Goal: Communication & Community: Answer question/provide support

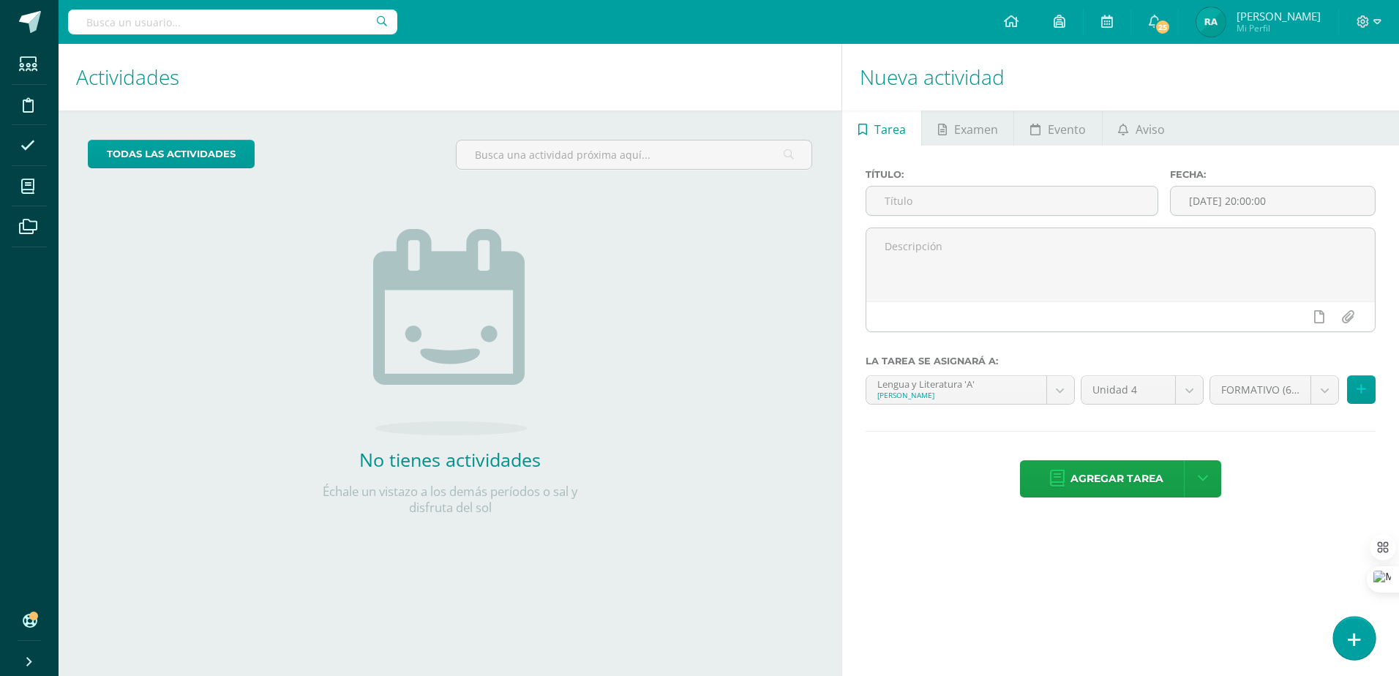
click at [712, 629] on link at bounding box center [1355, 638] width 42 height 42
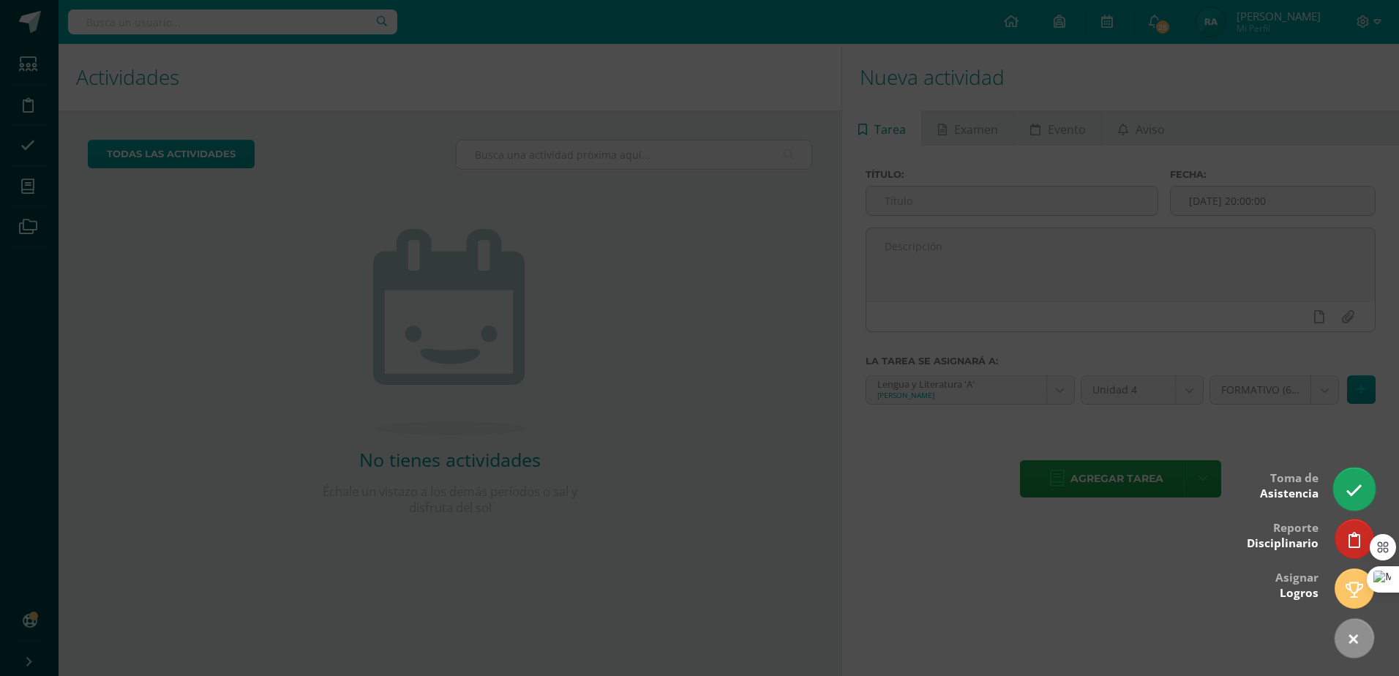
click at [712, 500] on link at bounding box center [1355, 489] width 42 height 42
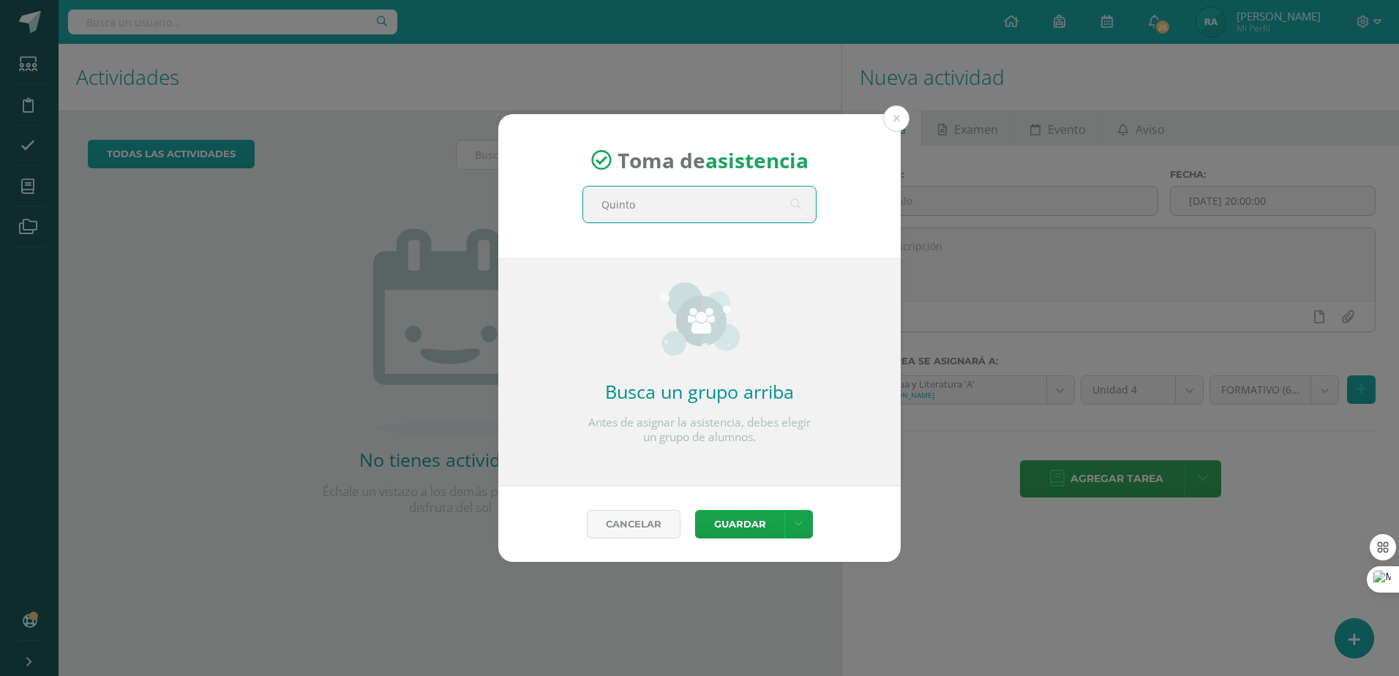
type input "Quinto A"
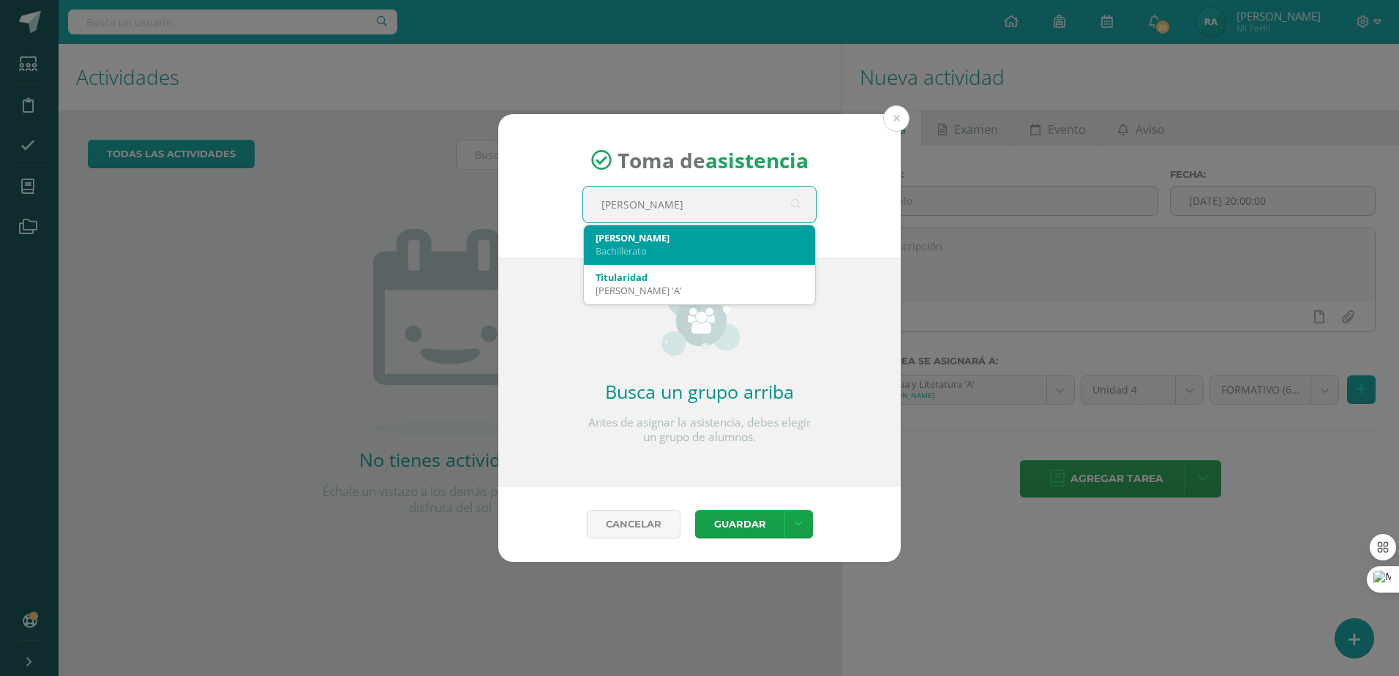
click at [712, 241] on div "Quinto A" at bounding box center [700, 237] width 208 height 13
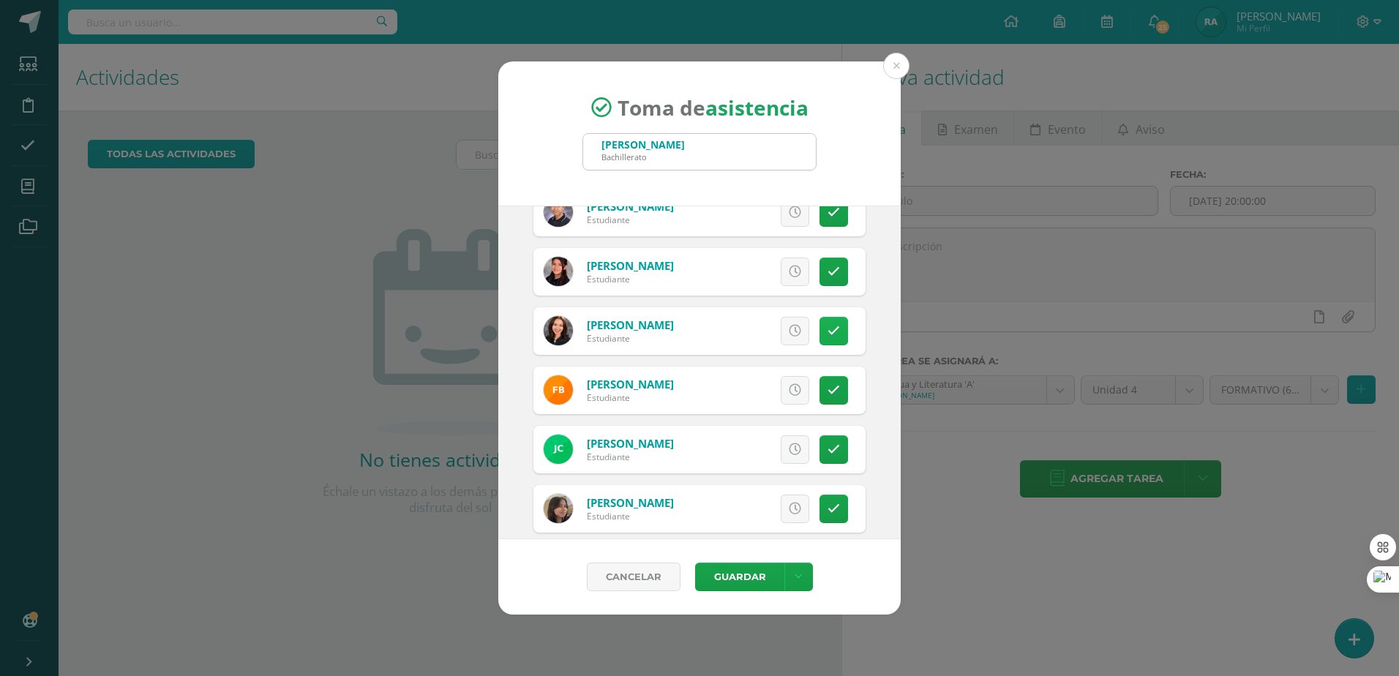
scroll to position [293, 0]
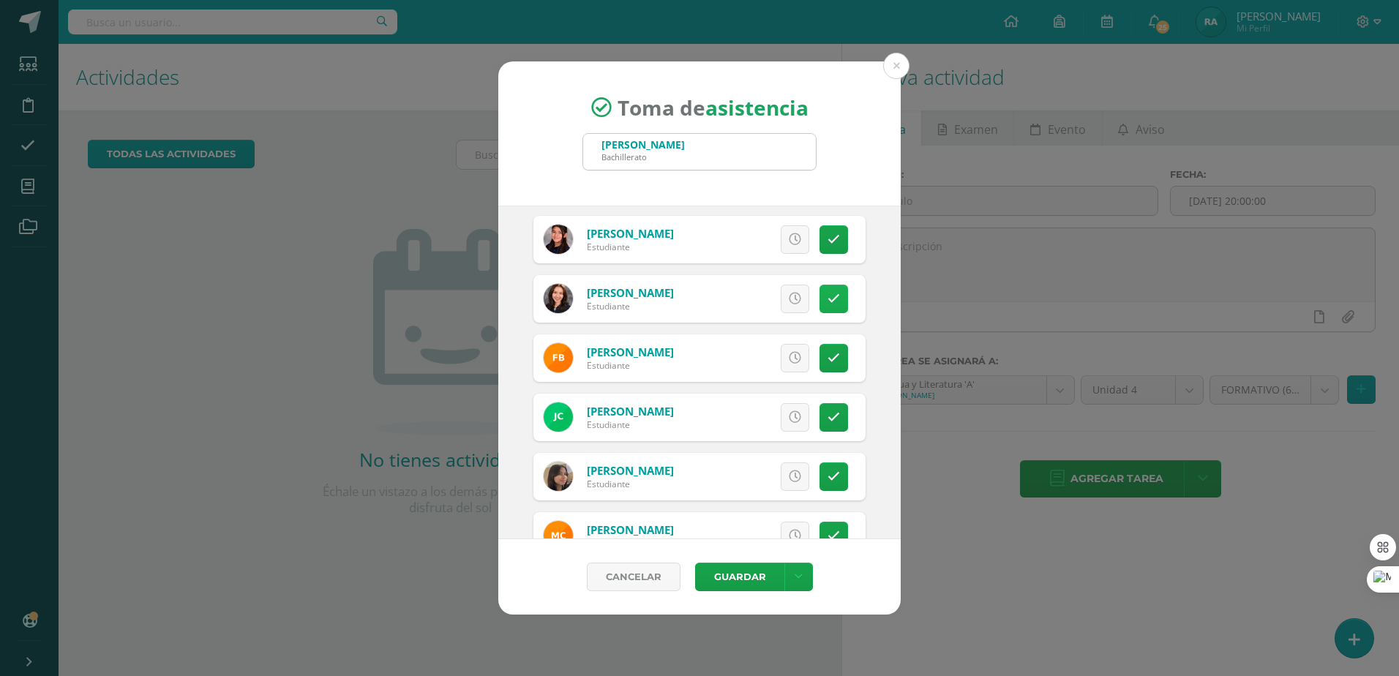
click at [712, 362] on icon at bounding box center [834, 358] width 12 height 12
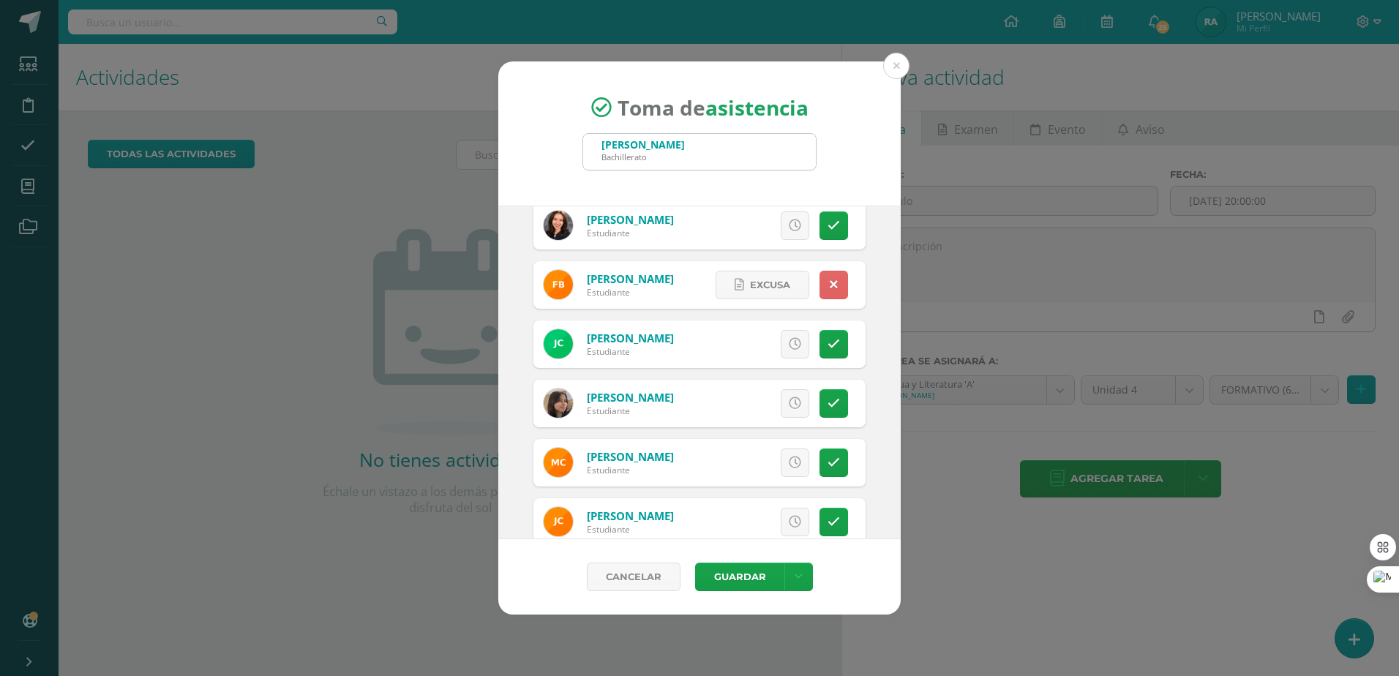
scroll to position [439, 0]
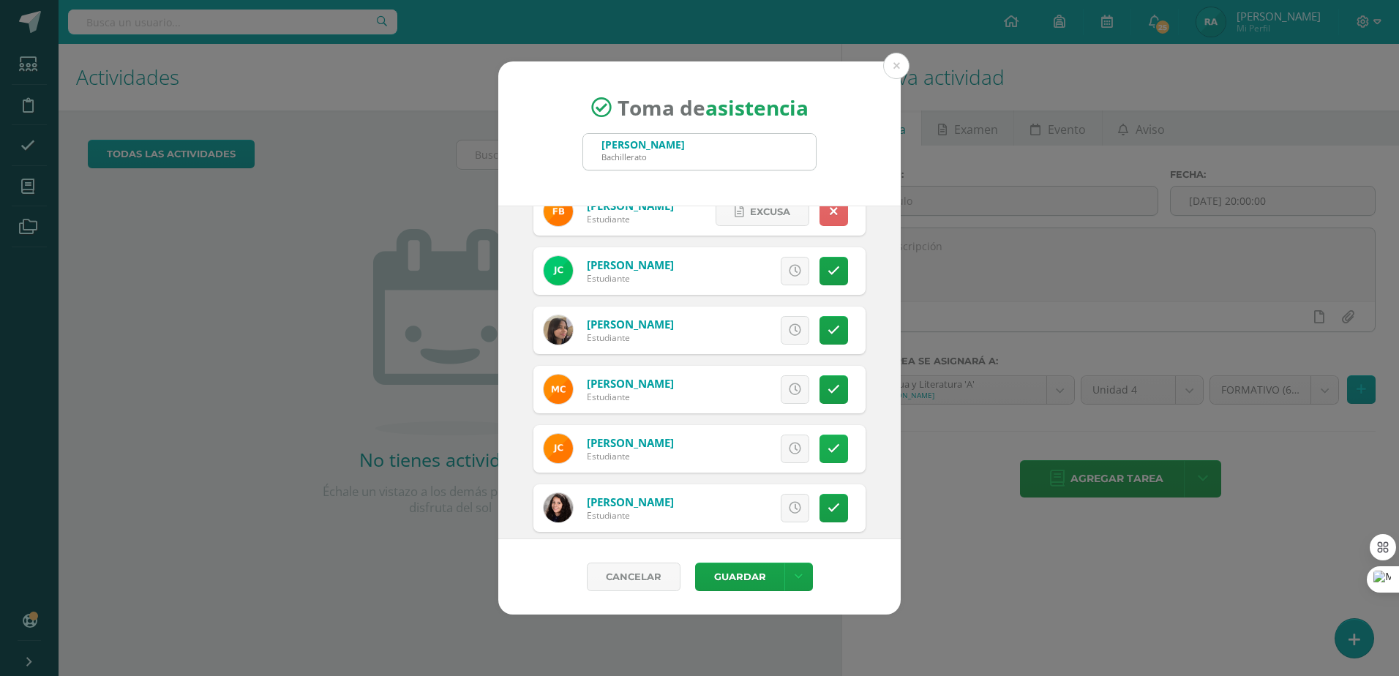
click at [712, 441] on link at bounding box center [834, 449] width 29 height 29
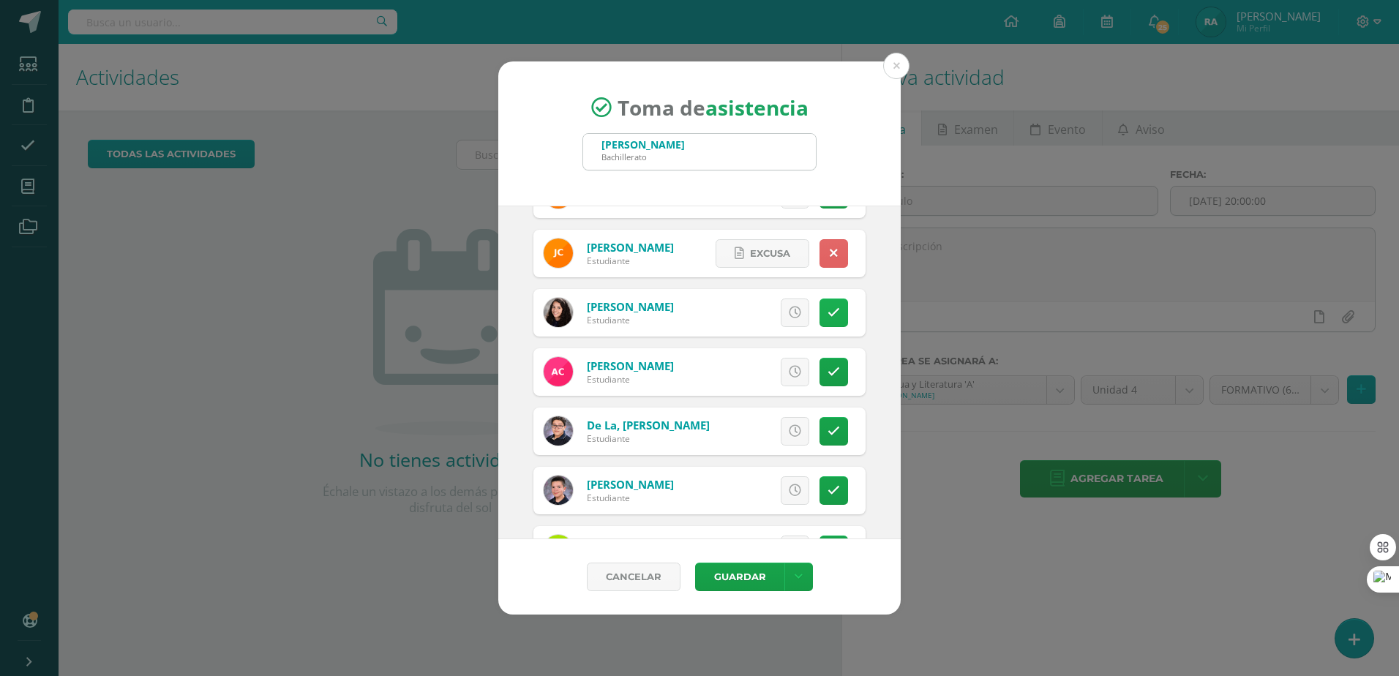
scroll to position [659, 0]
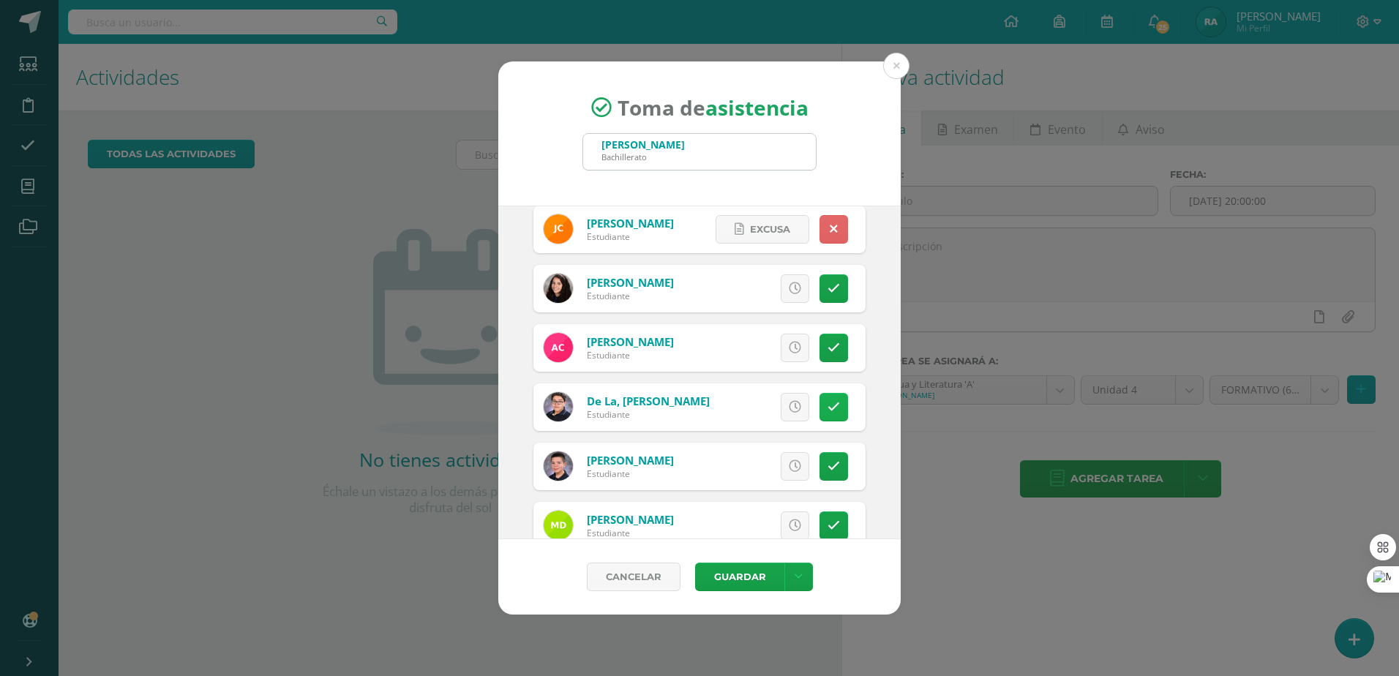
click at [712, 420] on link at bounding box center [834, 407] width 29 height 29
drag, startPoint x: 775, startPoint y: 411, endPoint x: 755, endPoint y: 397, distance: 24.6
click at [712, 411] on span "Excusa" at bounding box center [770, 407] width 40 height 27
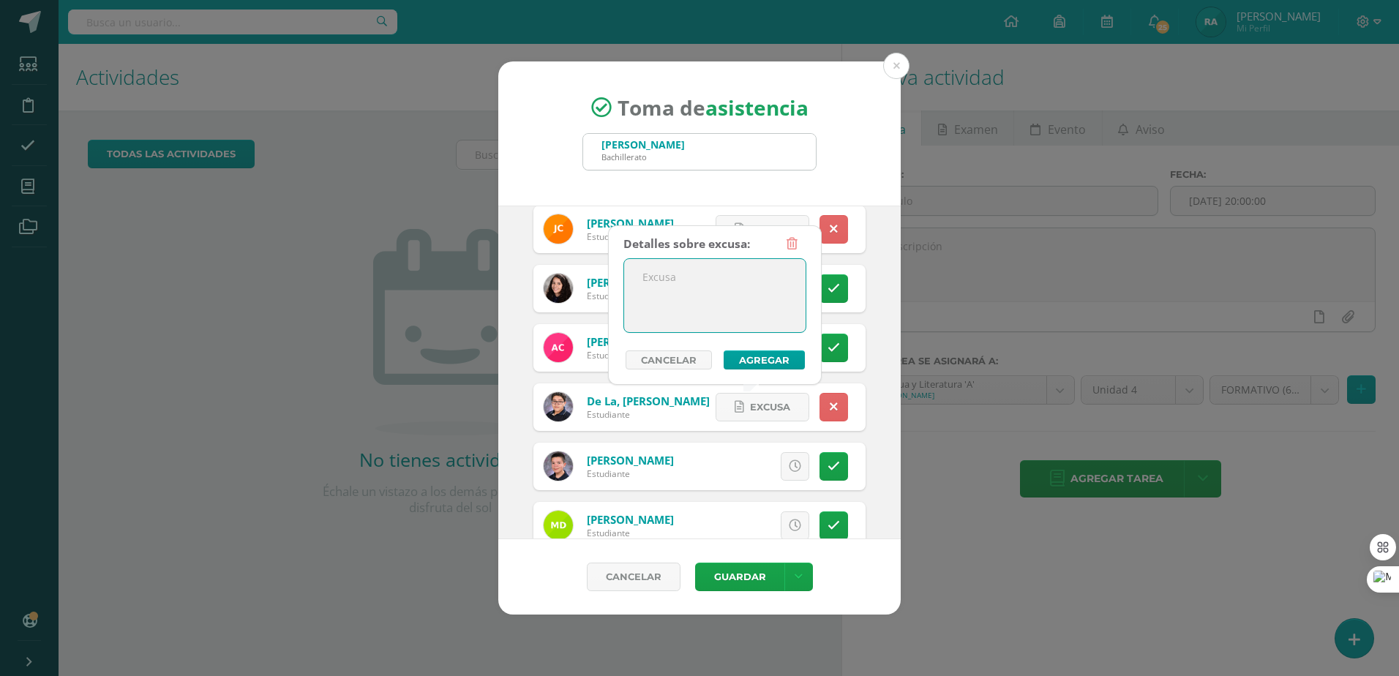
click at [708, 308] on textarea at bounding box center [715, 295] width 182 height 73
type textarea "t"
click at [712, 362] on button "Agregar" at bounding box center [764, 360] width 81 height 19
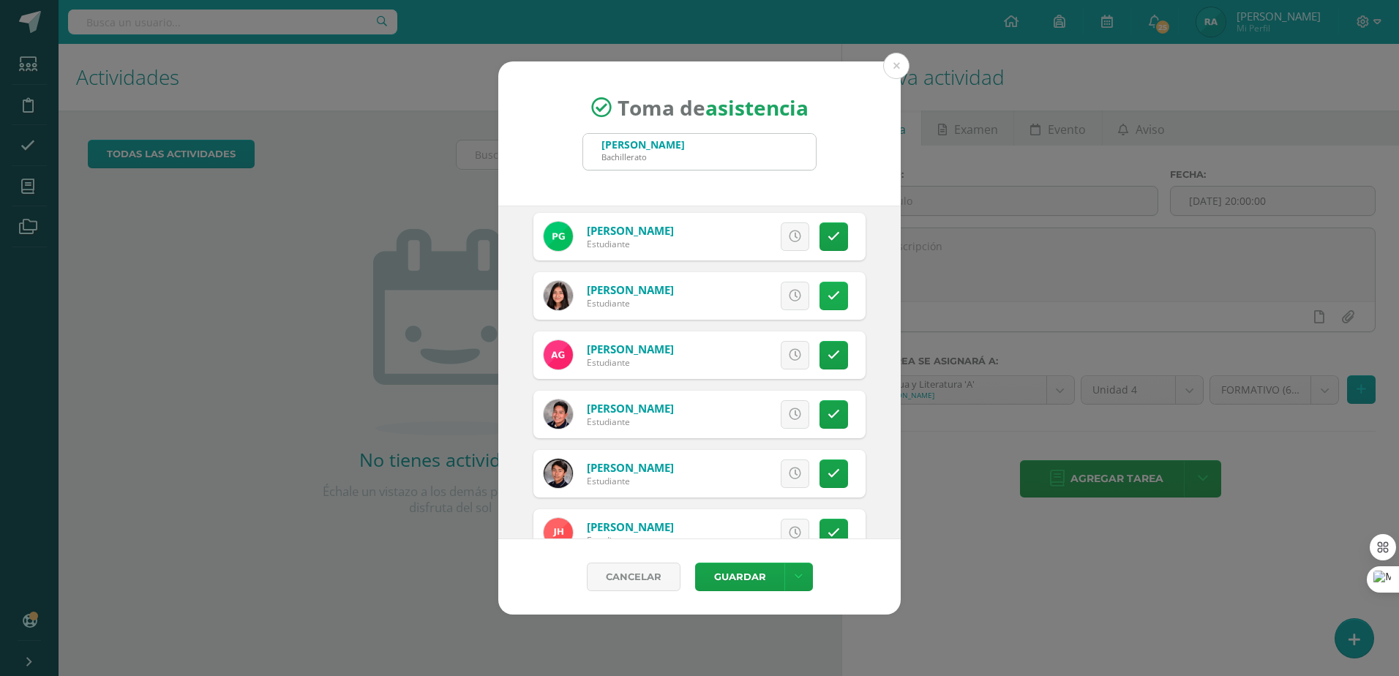
scroll to position [1317, 0]
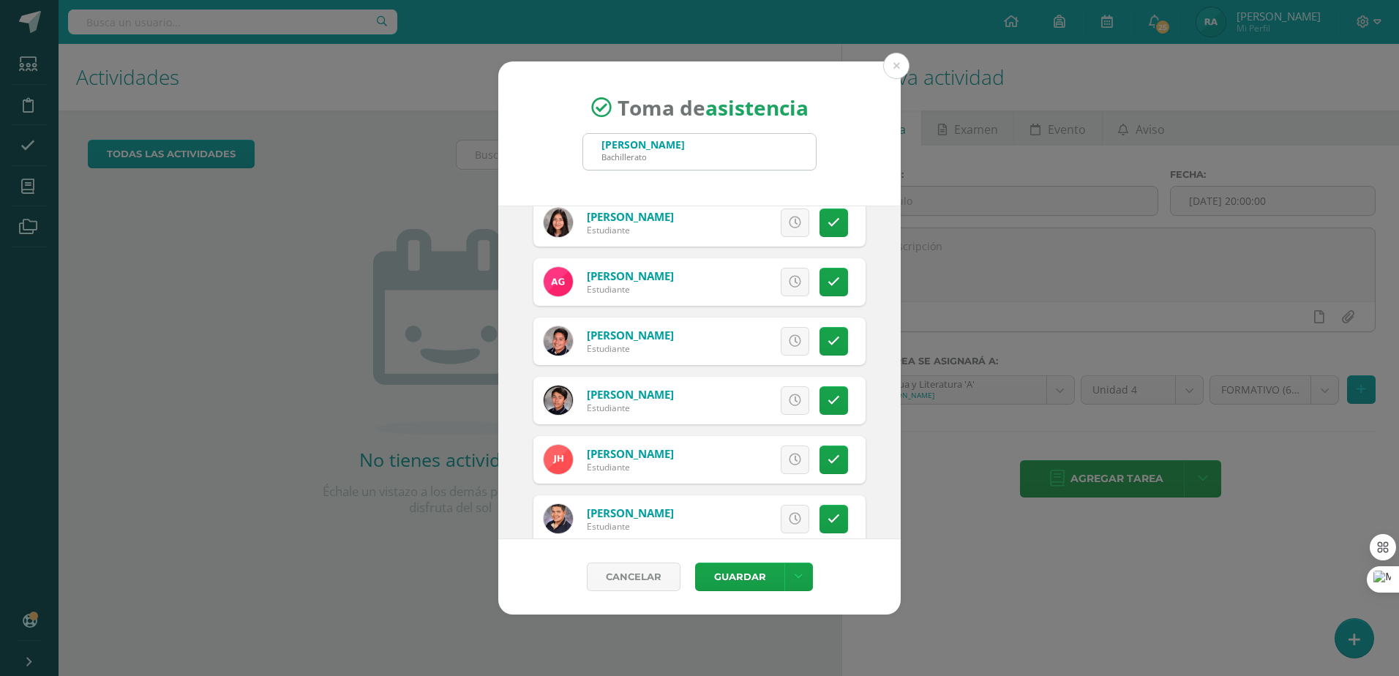
click at [712, 361] on div "Excusa Detalles sobre excusa: Añadir excusa a todas las inasistencias del día C…" at bounding box center [760, 342] width 211 height 48
click at [712, 354] on link at bounding box center [834, 341] width 29 height 29
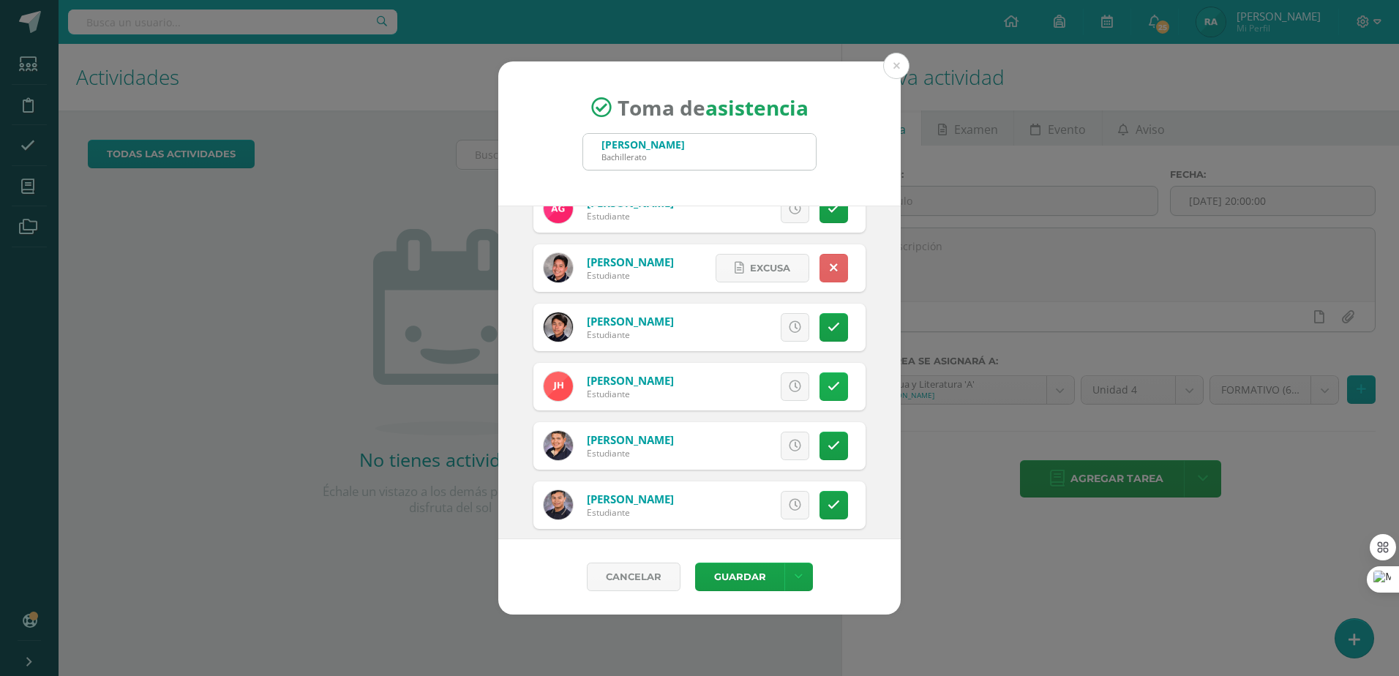
click at [712, 400] on link at bounding box center [834, 387] width 29 height 29
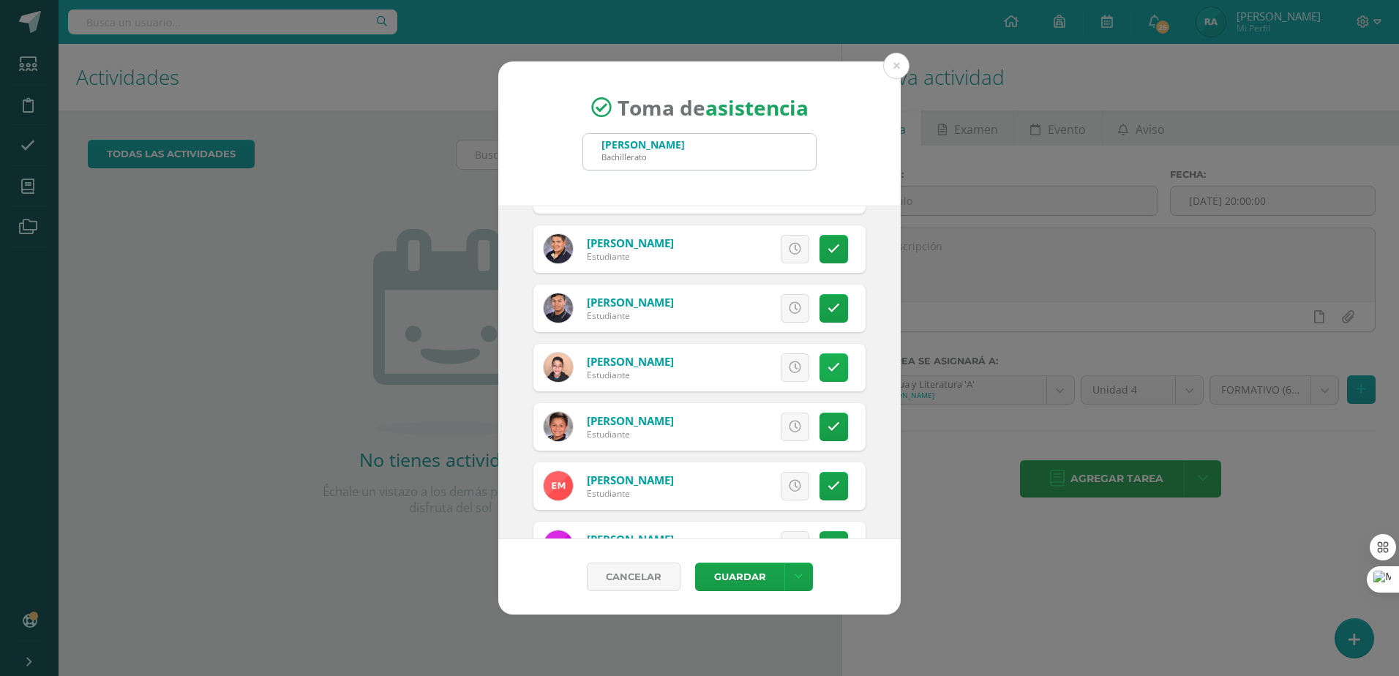
scroll to position [1610, 0]
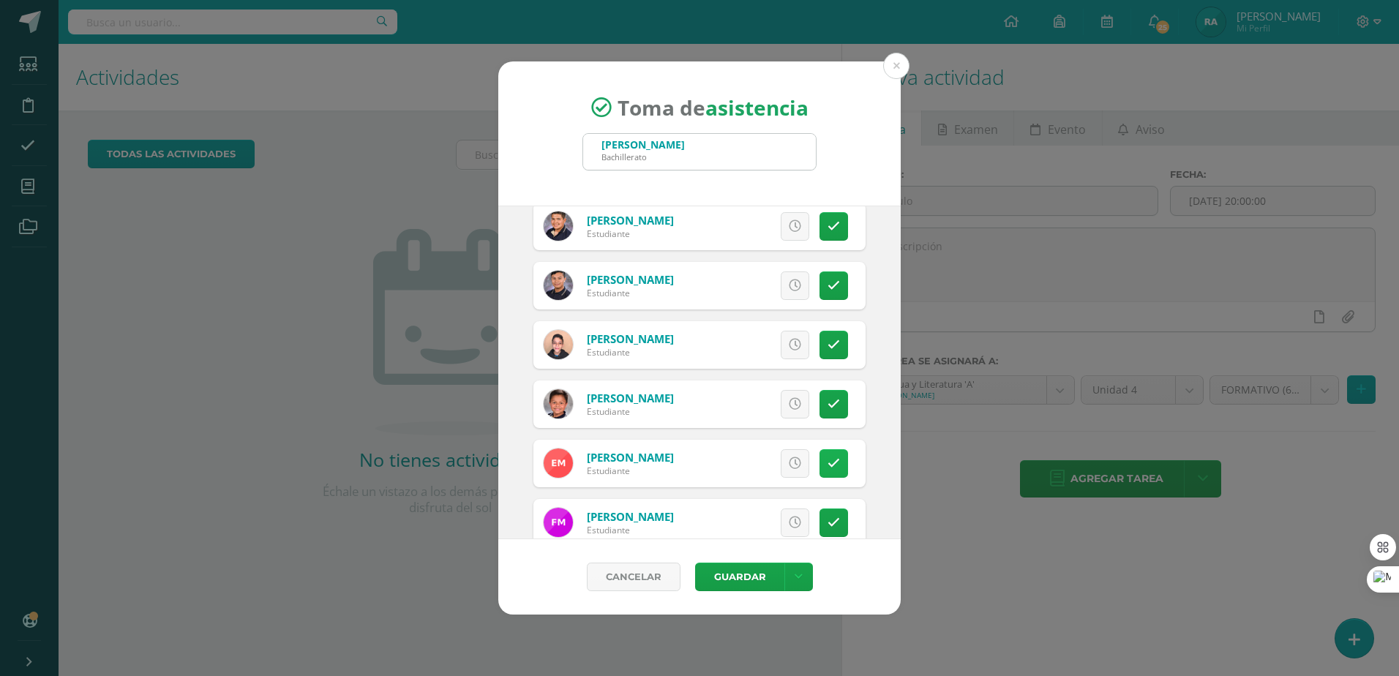
click at [712, 462] on link at bounding box center [834, 463] width 29 height 29
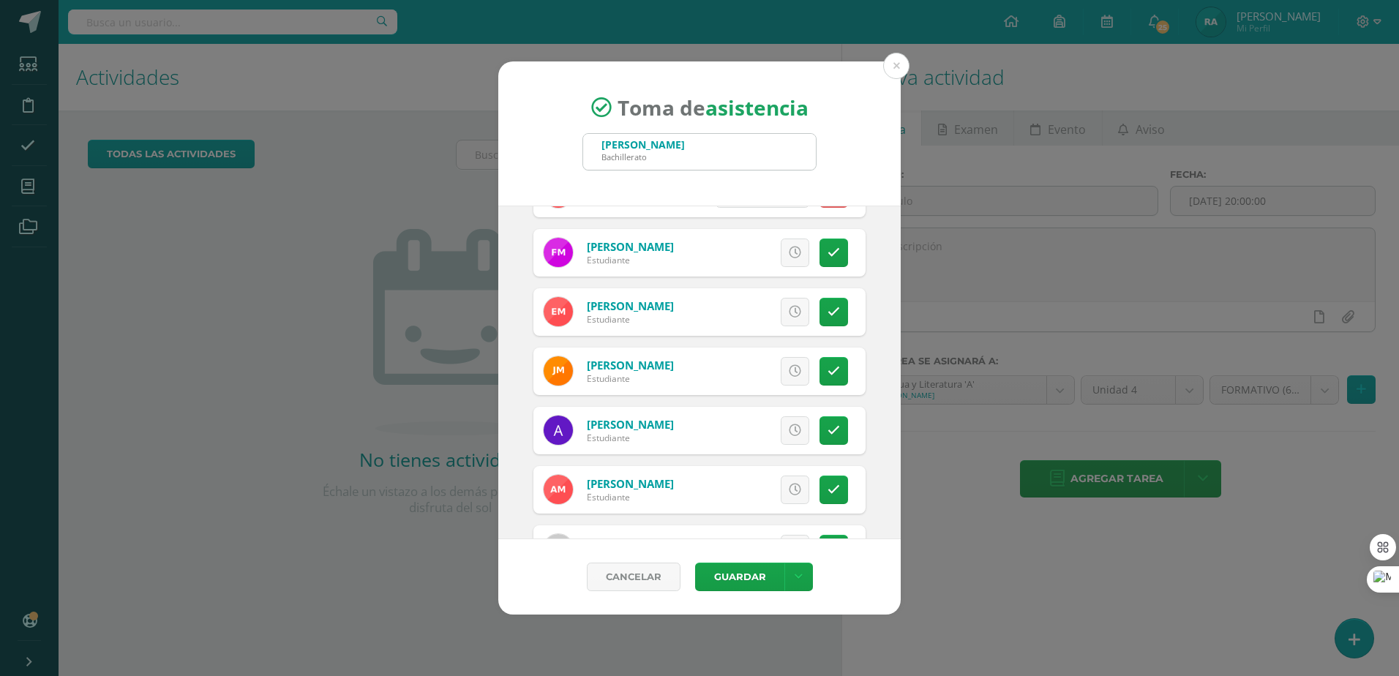
scroll to position [1903, 0]
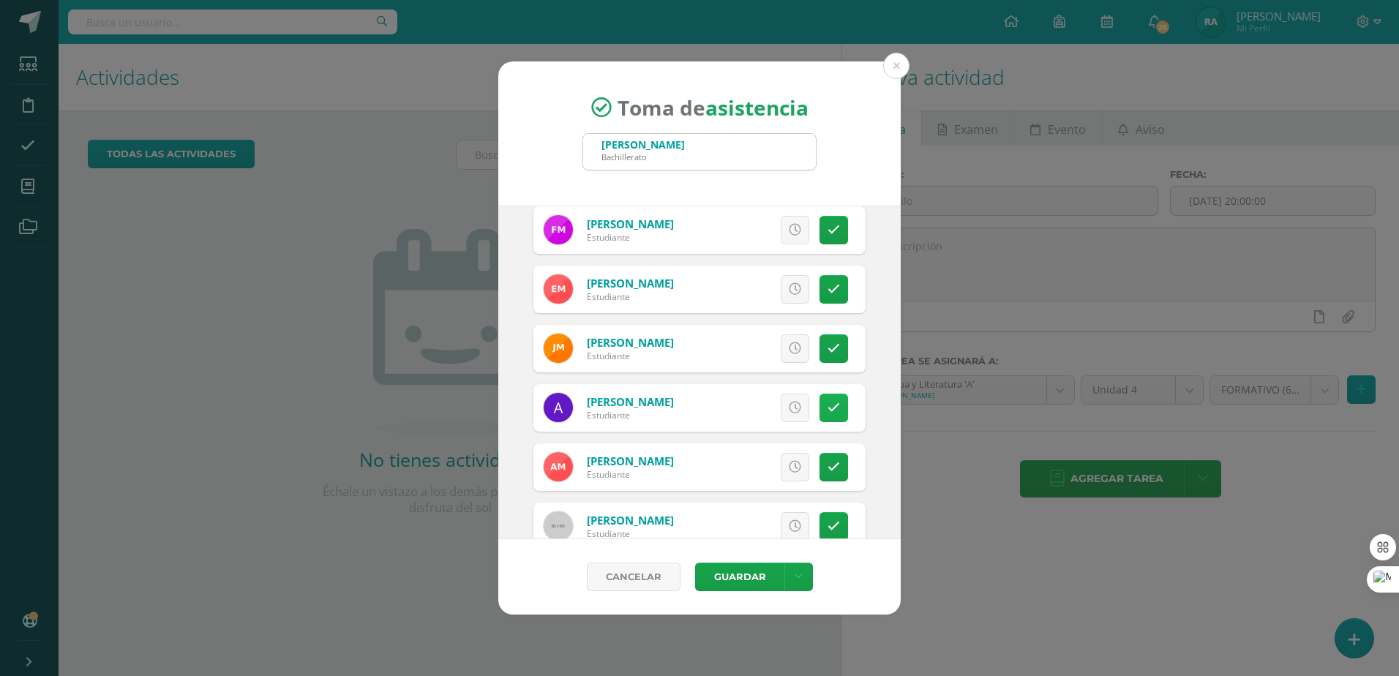
click at [712, 419] on link at bounding box center [834, 408] width 29 height 29
click at [712, 463] on link at bounding box center [834, 467] width 29 height 29
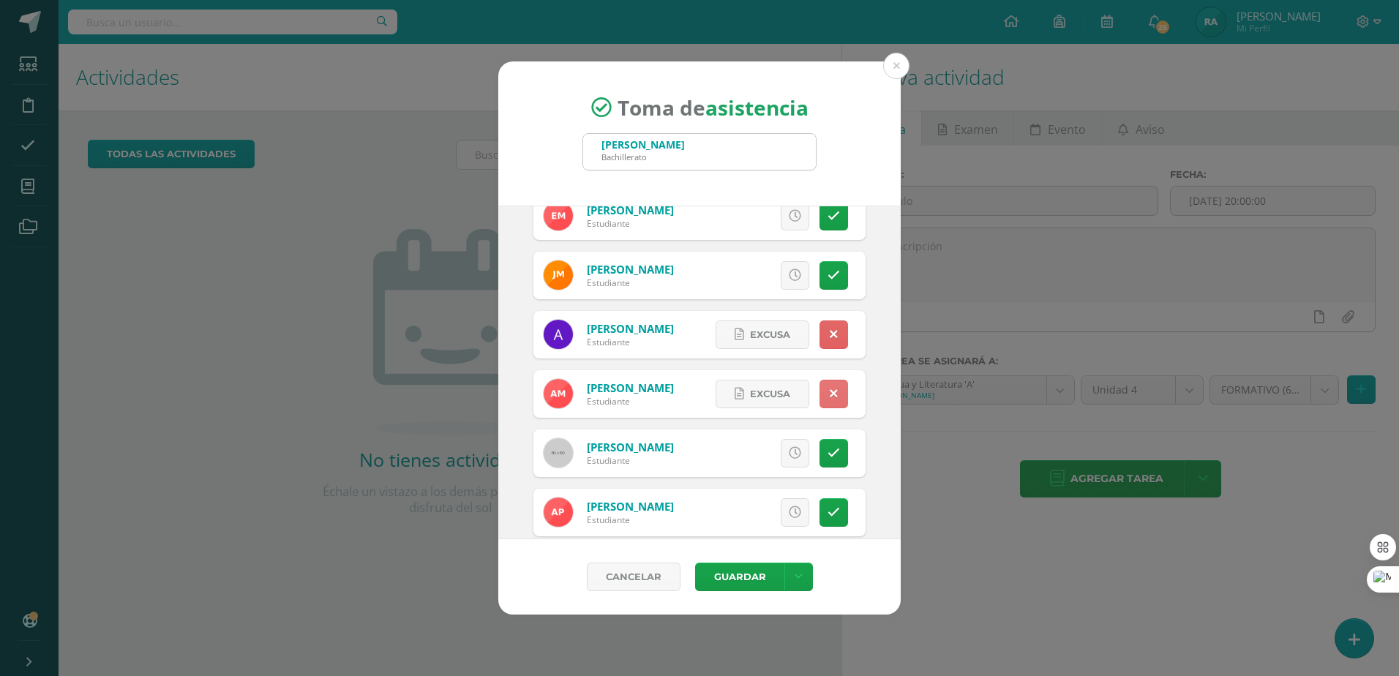
scroll to position [2049, 0]
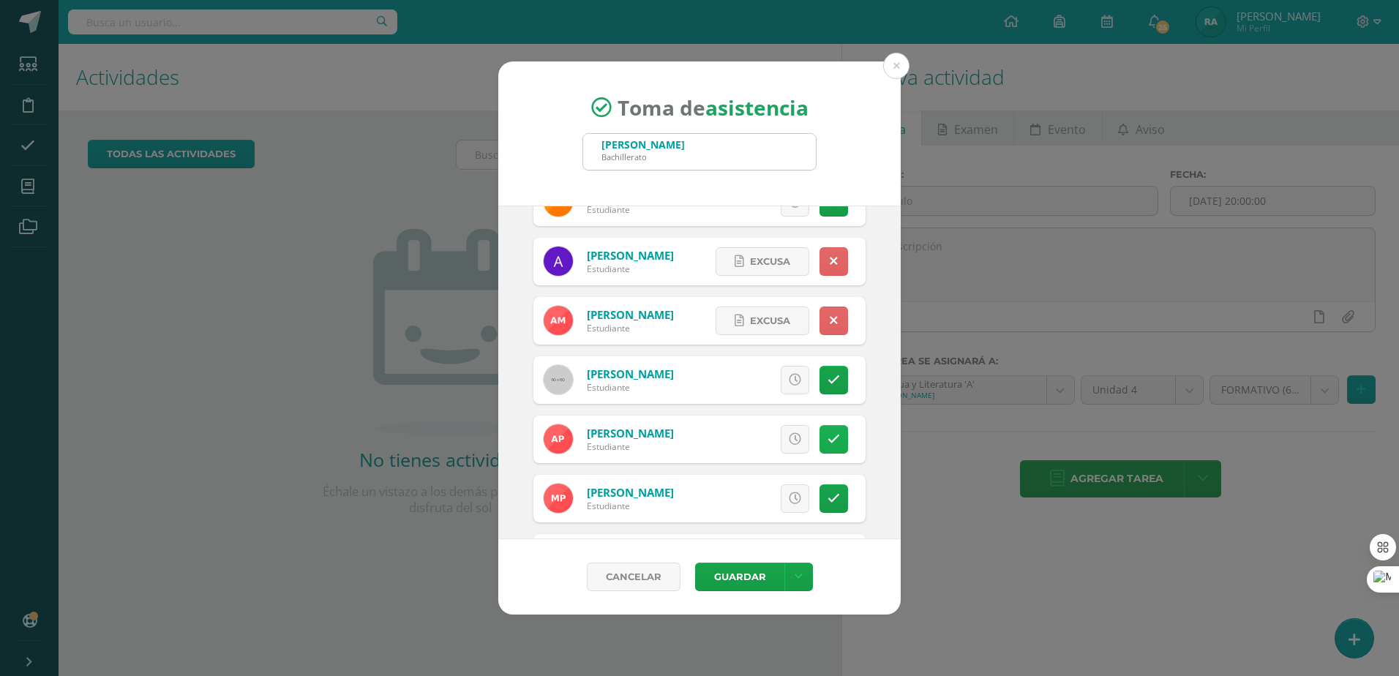
click at [712, 442] on link at bounding box center [834, 439] width 29 height 29
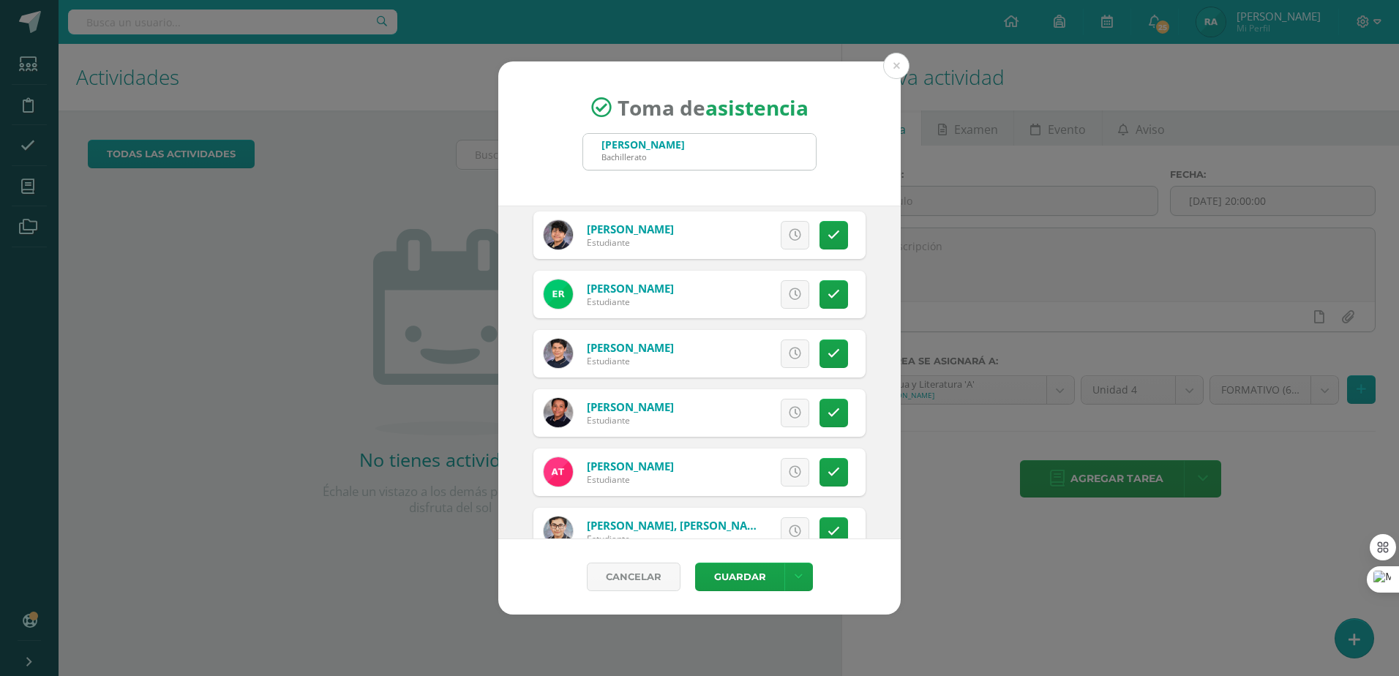
scroll to position [2472, 0]
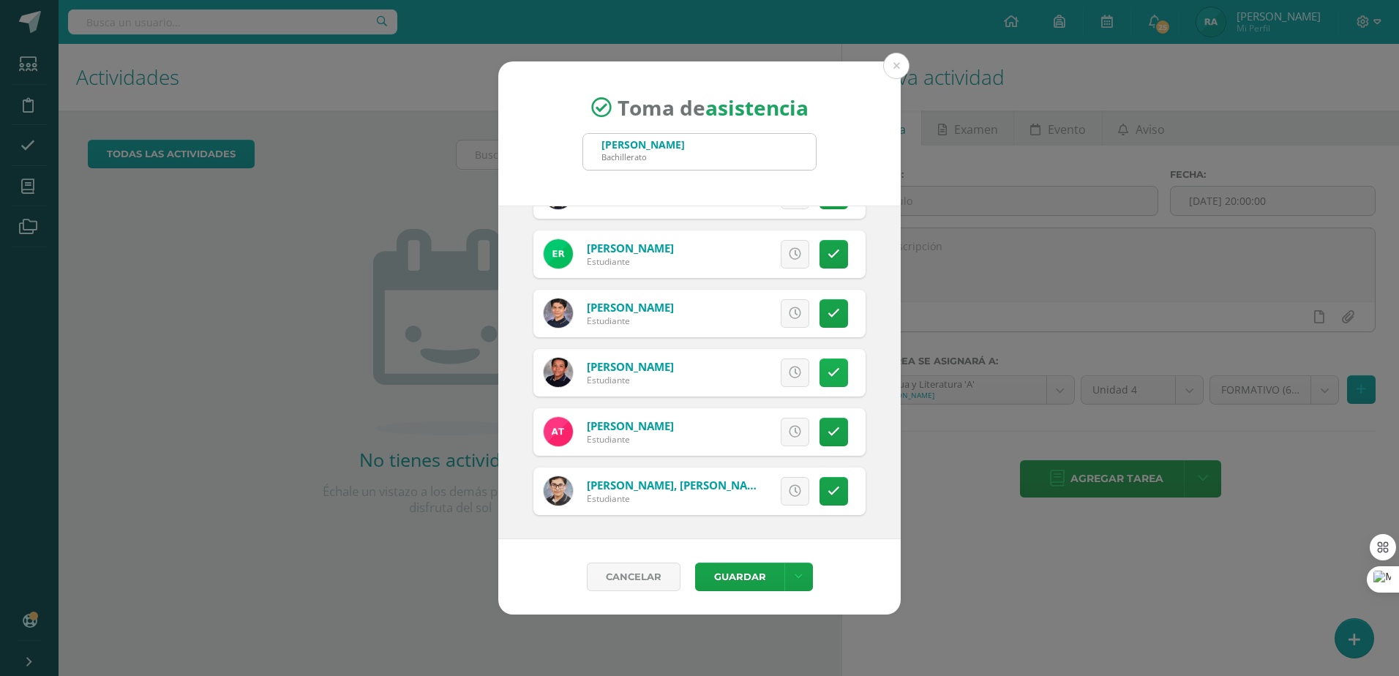
click at [712, 375] on link at bounding box center [834, 373] width 29 height 29
click at [712, 572] on button "Guardar" at bounding box center [739, 577] width 89 height 29
